Goal: Task Accomplishment & Management: Manage account settings

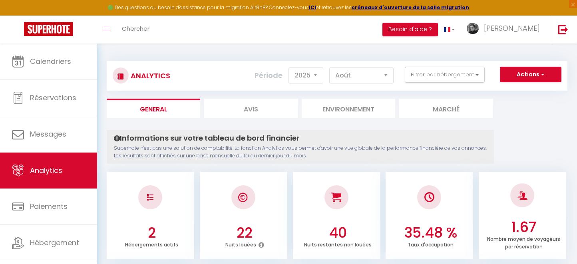
select select "2025"
select select "8"
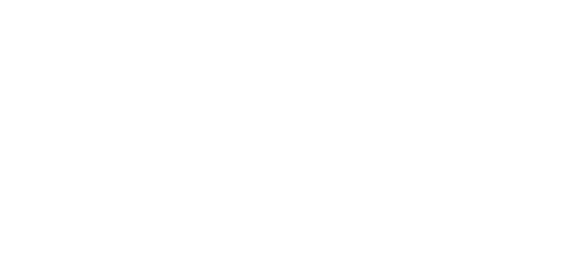
select select "2025"
select select "9"
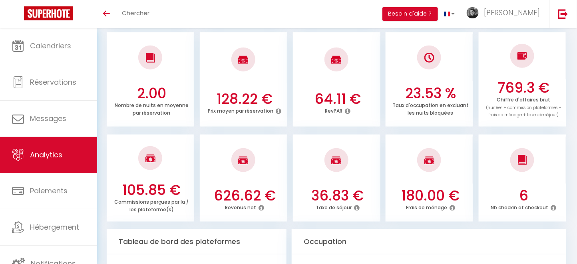
scroll to position [233, 0]
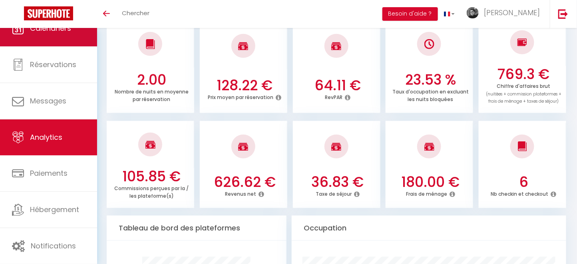
click at [43, 37] on link "Calendriers" at bounding box center [48, 28] width 97 height 36
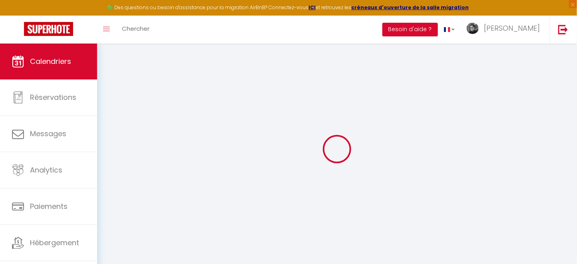
select select
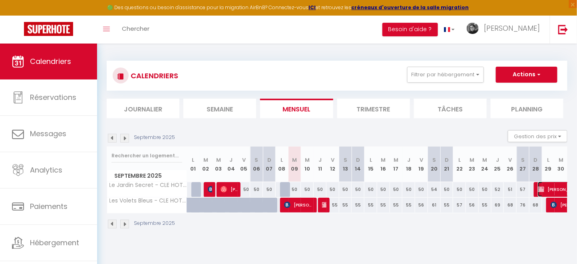
click at [549, 192] on span "Mathea BARNOIN" at bounding box center [565, 189] width 55 height 15
select select "KO"
select select "0"
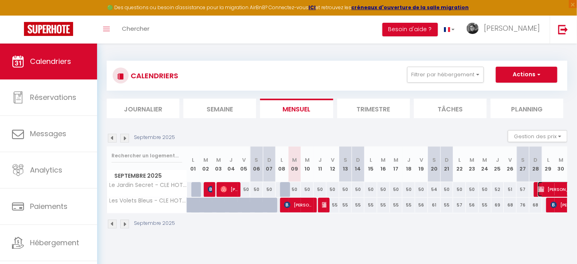
select select "1"
select select
select select "41673"
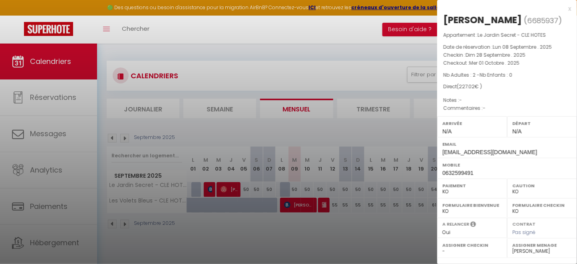
click at [563, 7] on div "x" at bounding box center [504, 9] width 134 height 10
